Goal: Transaction & Acquisition: Subscribe to service/newsletter

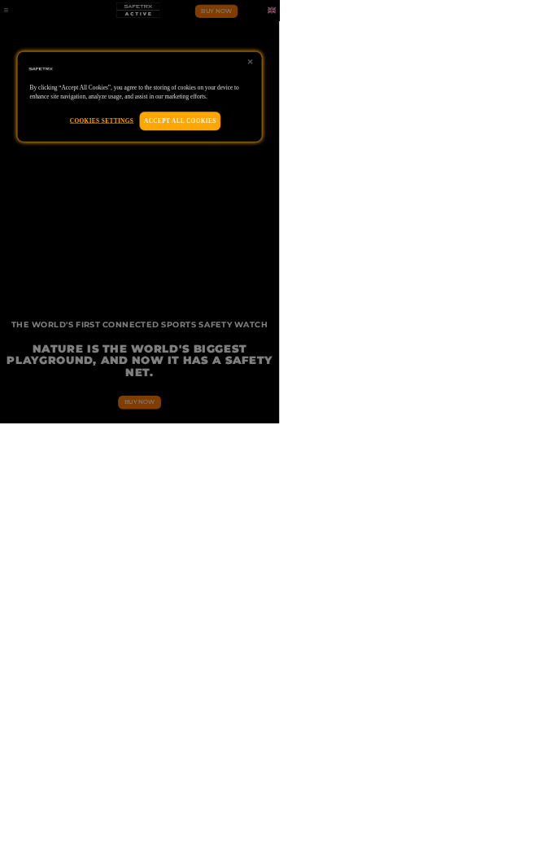
scroll to position [0, 6462]
click at [441, 260] on button "Accept All Cookies" at bounding box center [360, 241] width 162 height 37
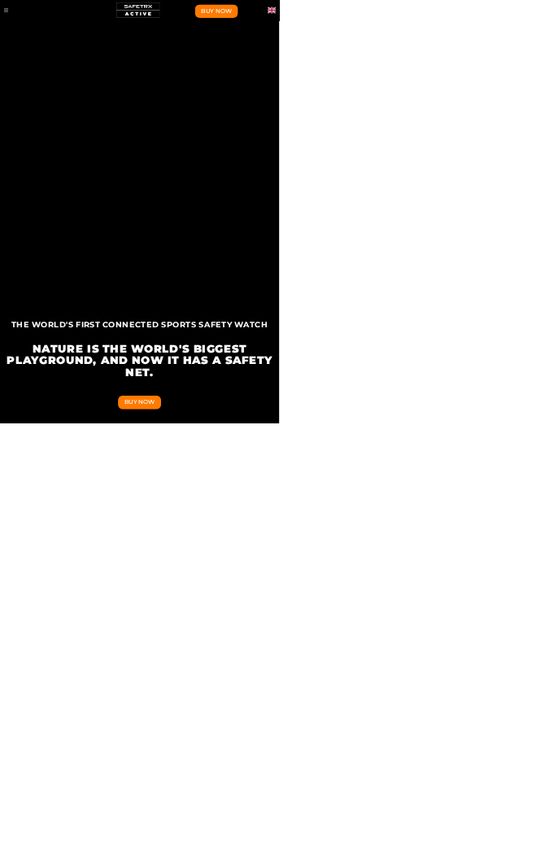
scroll to position [0, 0]
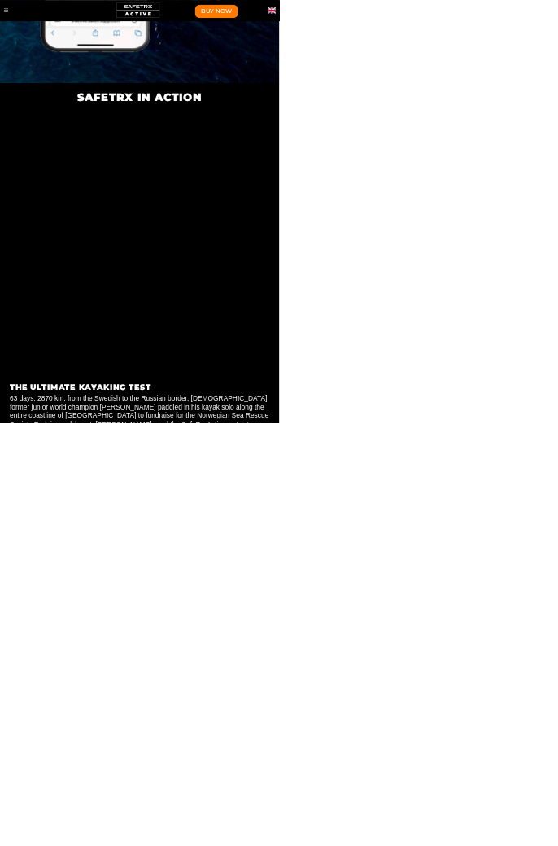
click at [439, 11] on button "Buy Now" at bounding box center [433, 23] width 86 height 28
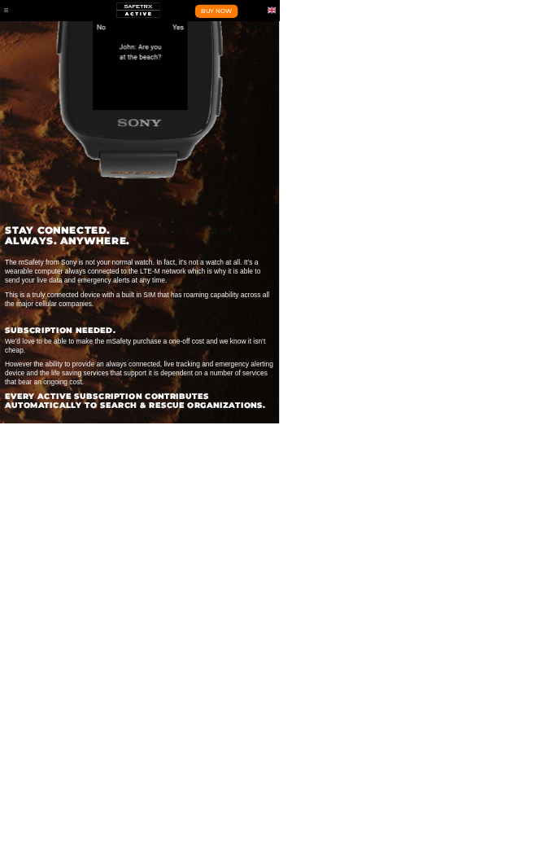
scroll to position [0, 1808]
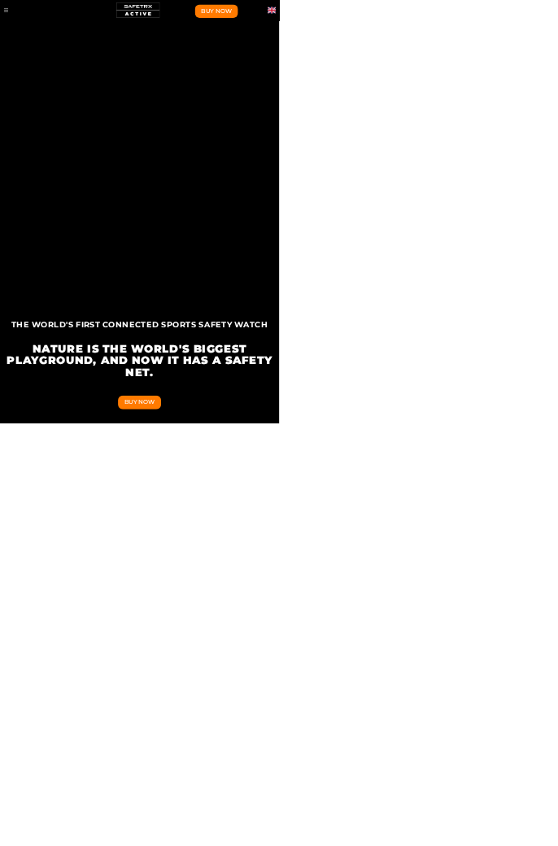
scroll to position [0, 538]
click at [299, 818] on button "Buy Now" at bounding box center [279, 804] width 86 height 28
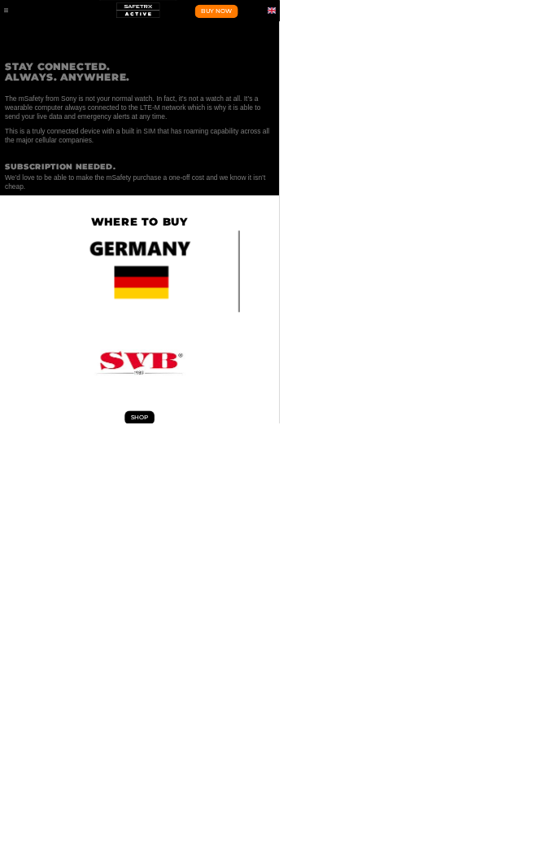
scroll to position [0, 1615]
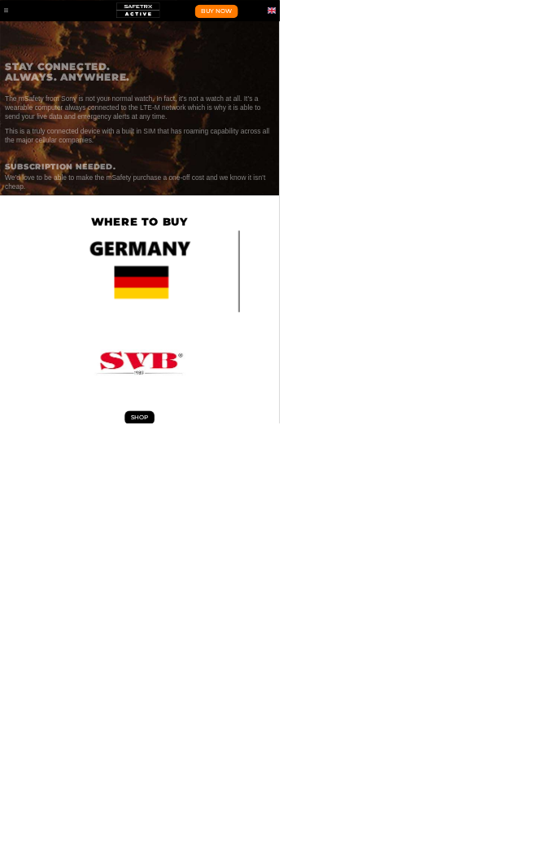
click at [291, 461] on img "Subscription Plans" at bounding box center [279, 542] width 407 height 163
click at [290, 461] on img "Subscription Plans" at bounding box center [279, 542] width 407 height 163
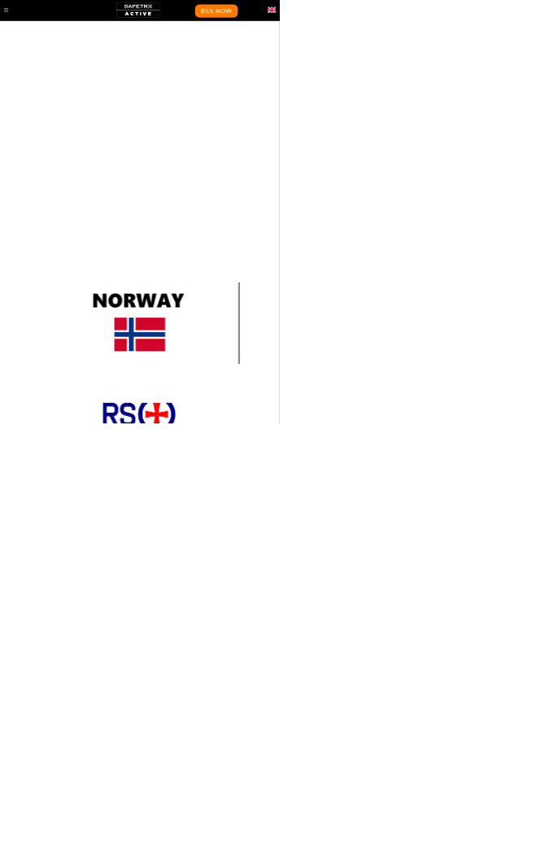
scroll to position [0, 0]
